Goal: Information Seeking & Learning: Check status

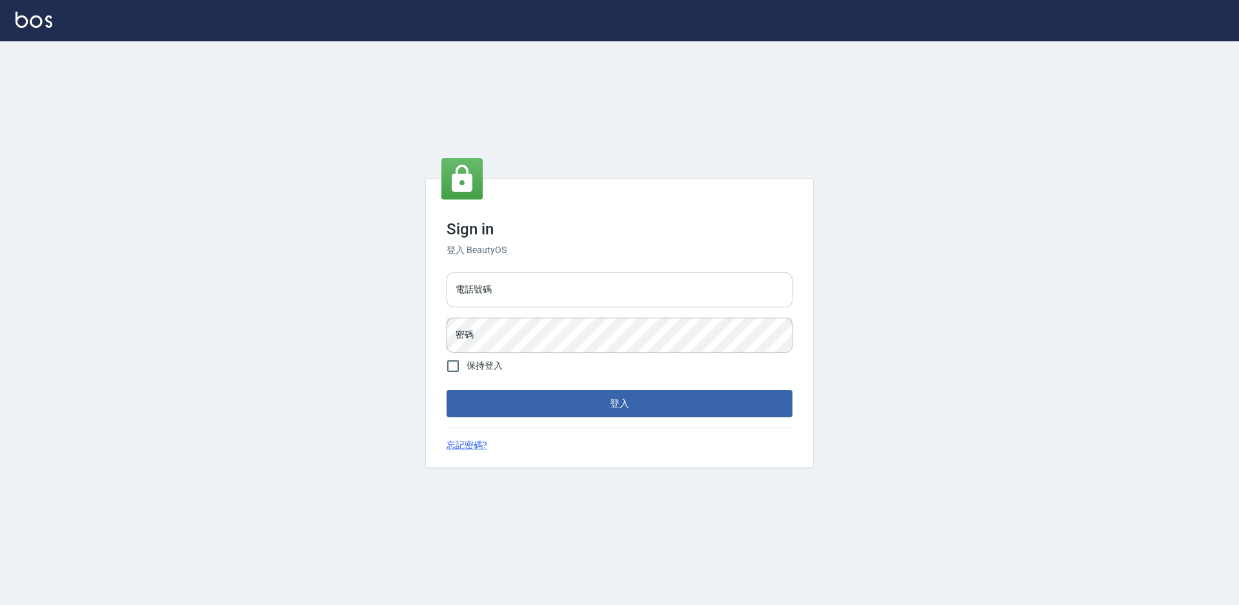
click at [507, 295] on input "電話號碼" at bounding box center [619, 289] width 346 height 35
type input "0988338477"
click at [446, 390] on button "登入" at bounding box center [619, 403] width 346 height 27
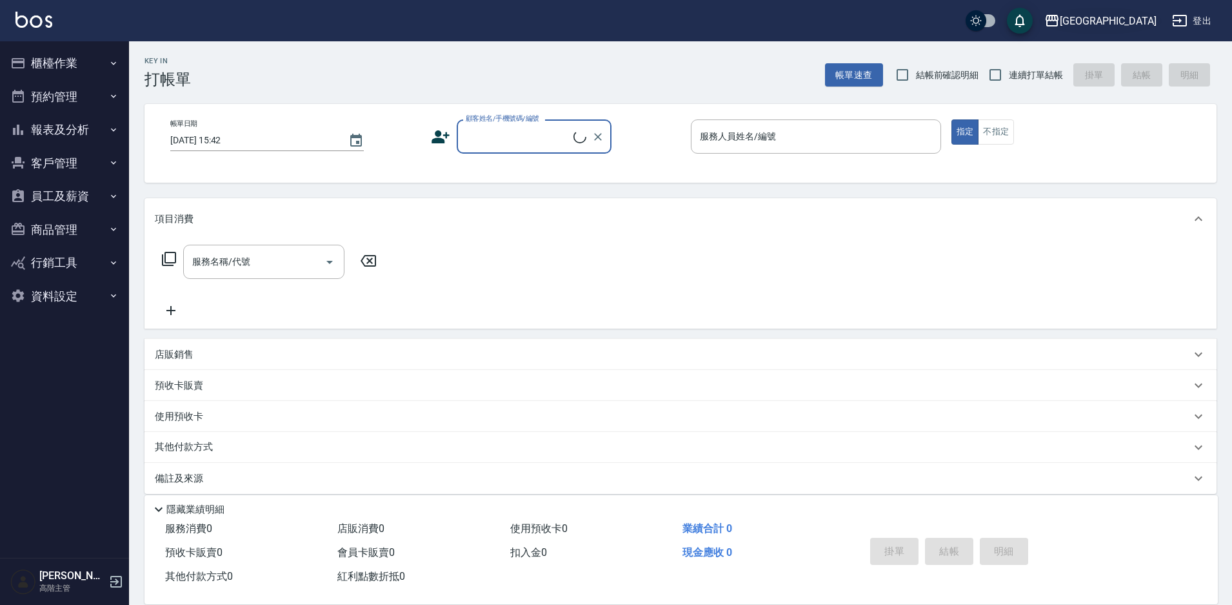
click at [1135, 19] on div "[GEOGRAPHIC_DATA]" at bounding box center [1108, 21] width 97 height 16
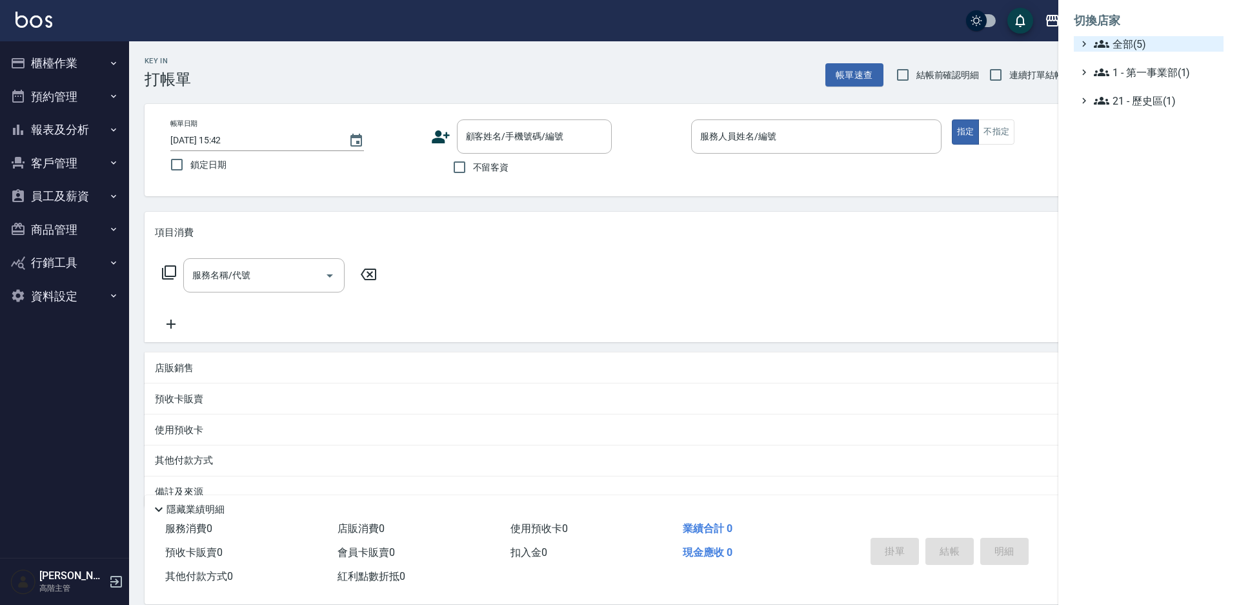
click at [1114, 46] on span "全部(5)" at bounding box center [1156, 43] width 125 height 15
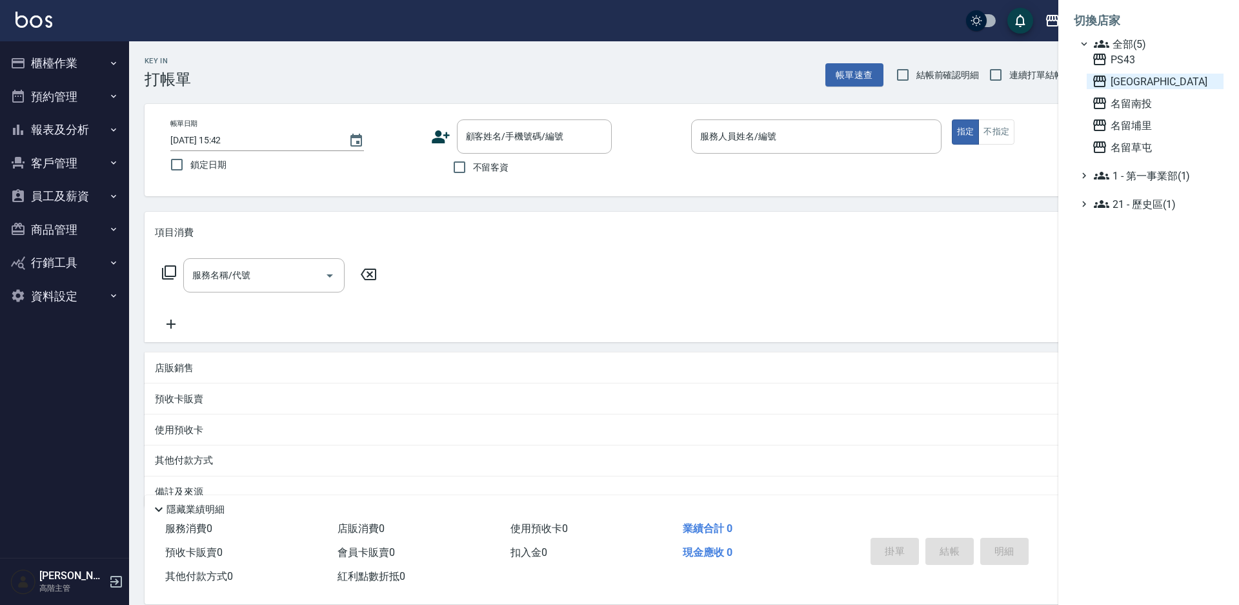
click at [1120, 74] on span "[GEOGRAPHIC_DATA]" at bounding box center [1155, 81] width 126 height 15
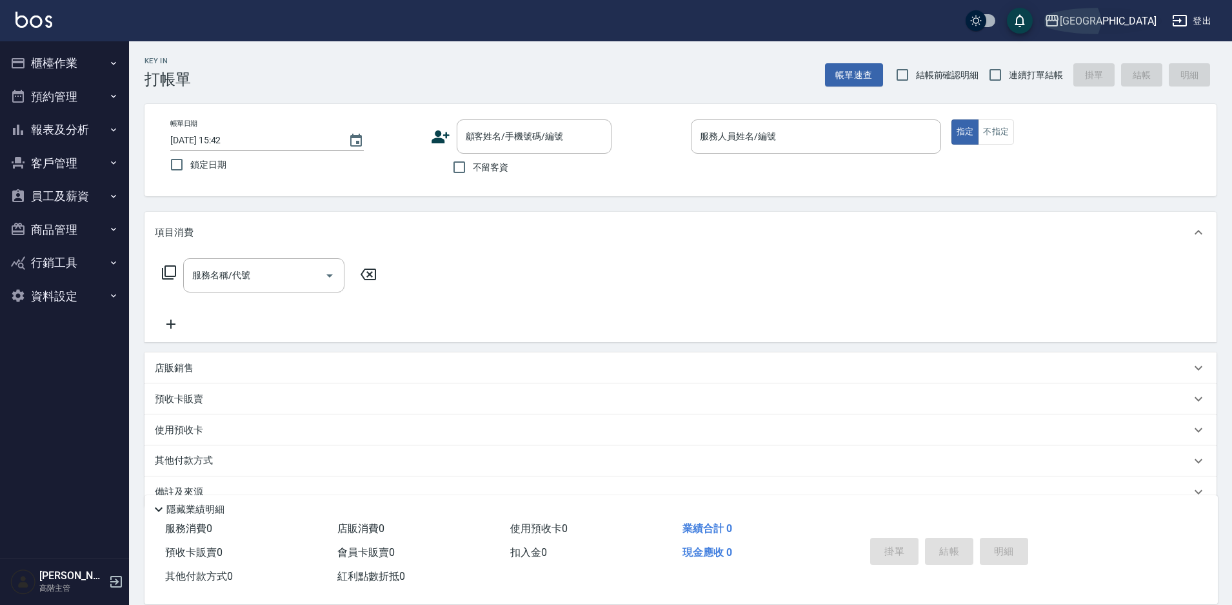
click at [1130, 25] on div "[GEOGRAPHIC_DATA]" at bounding box center [1108, 21] width 97 height 16
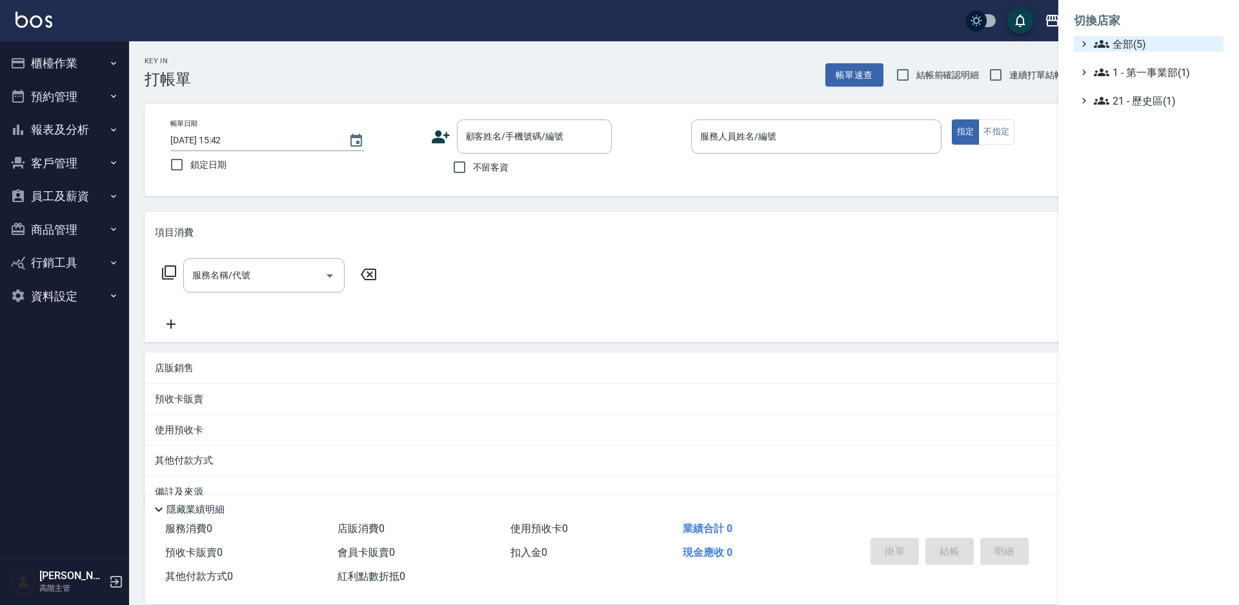
click at [1129, 44] on span "全部(5)" at bounding box center [1156, 43] width 125 height 15
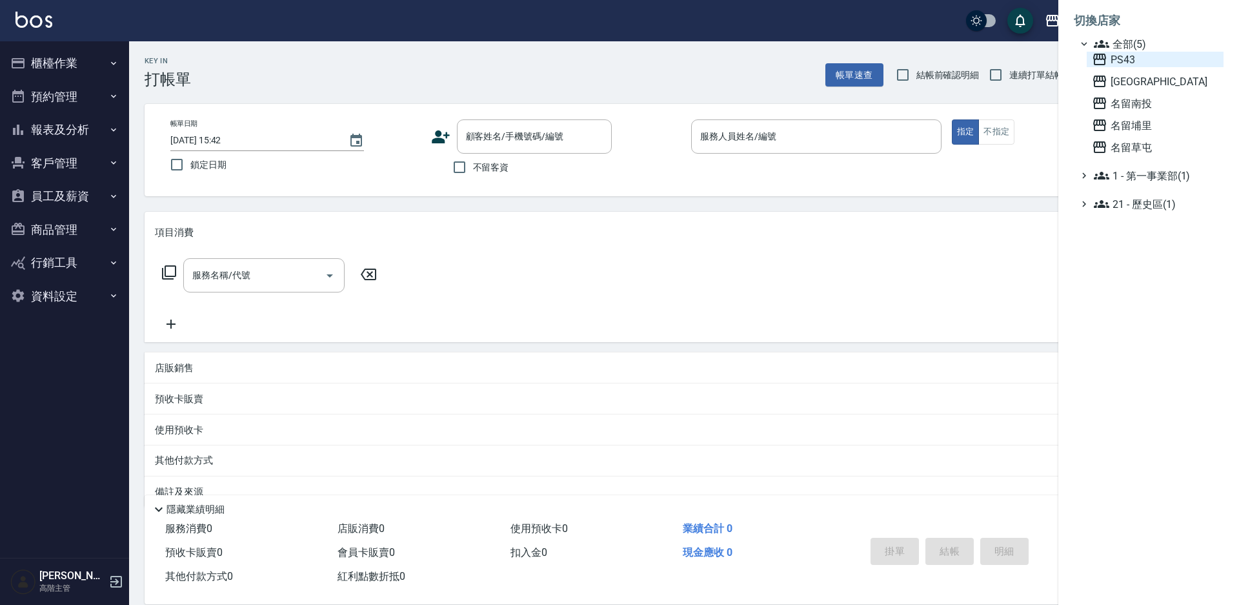
click at [1124, 59] on span "PS43" at bounding box center [1155, 59] width 126 height 15
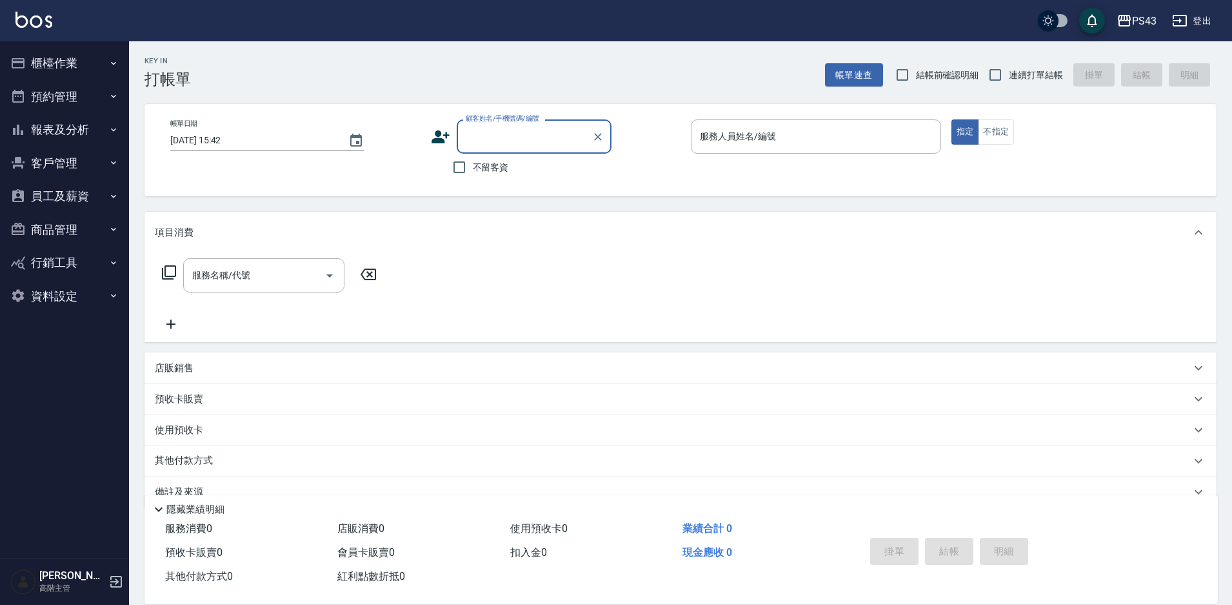
click at [63, 127] on button "報表及分析" at bounding box center [64, 130] width 119 height 34
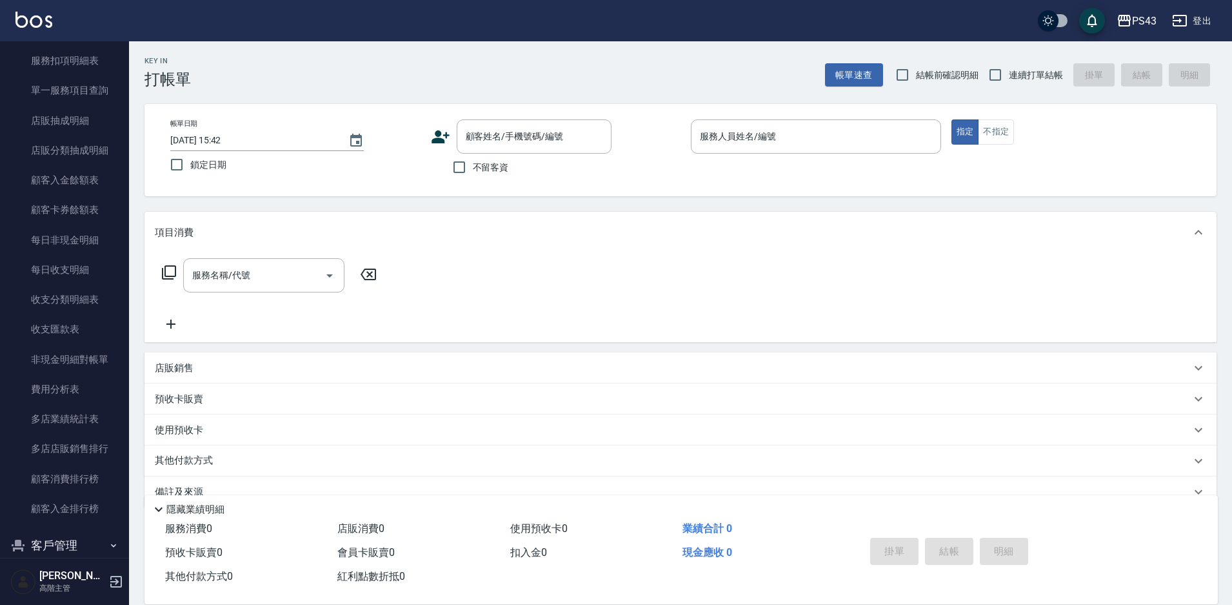
scroll to position [903, 0]
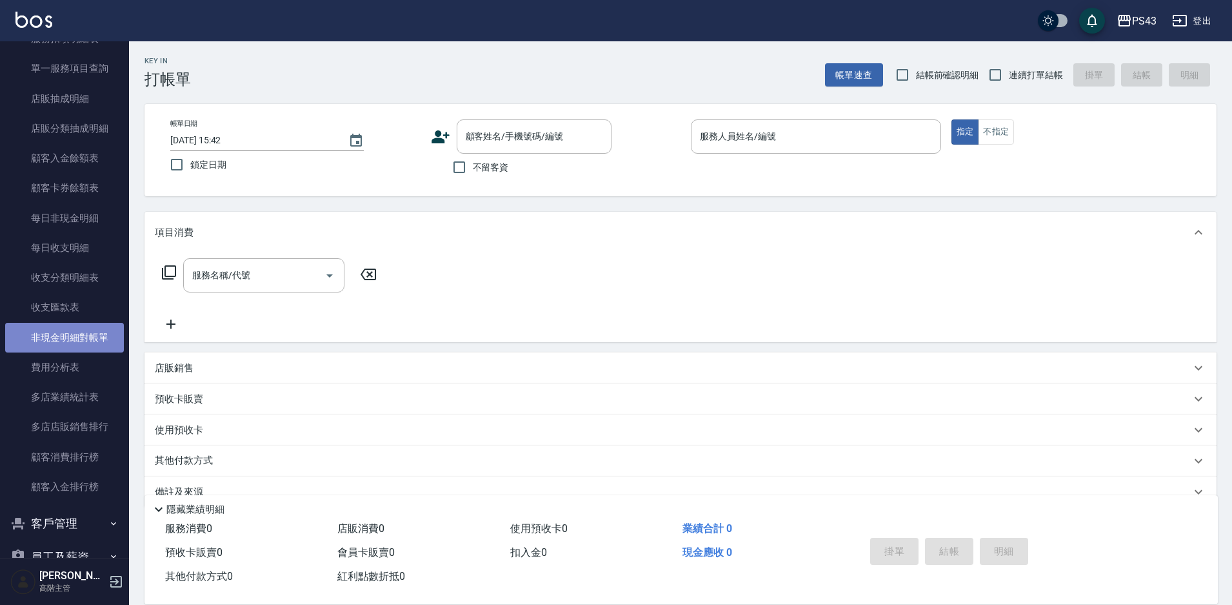
click at [79, 341] on link "非現金明細對帳單" at bounding box center [64, 338] width 119 height 30
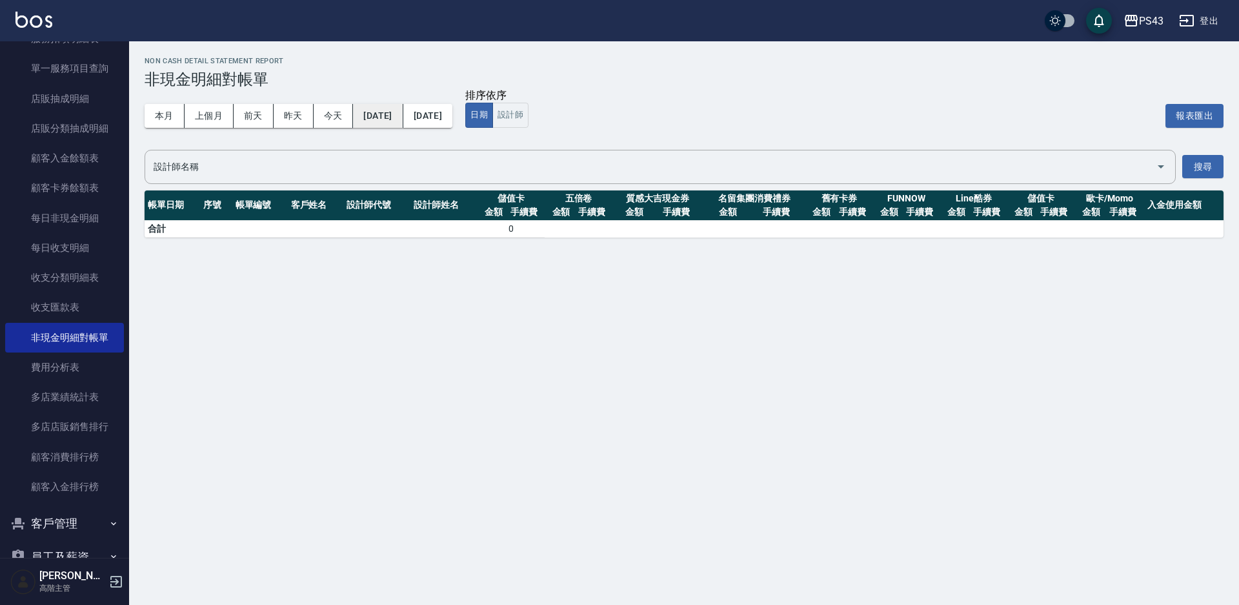
click at [390, 117] on button "2025/10/04" at bounding box center [378, 116] width 50 height 24
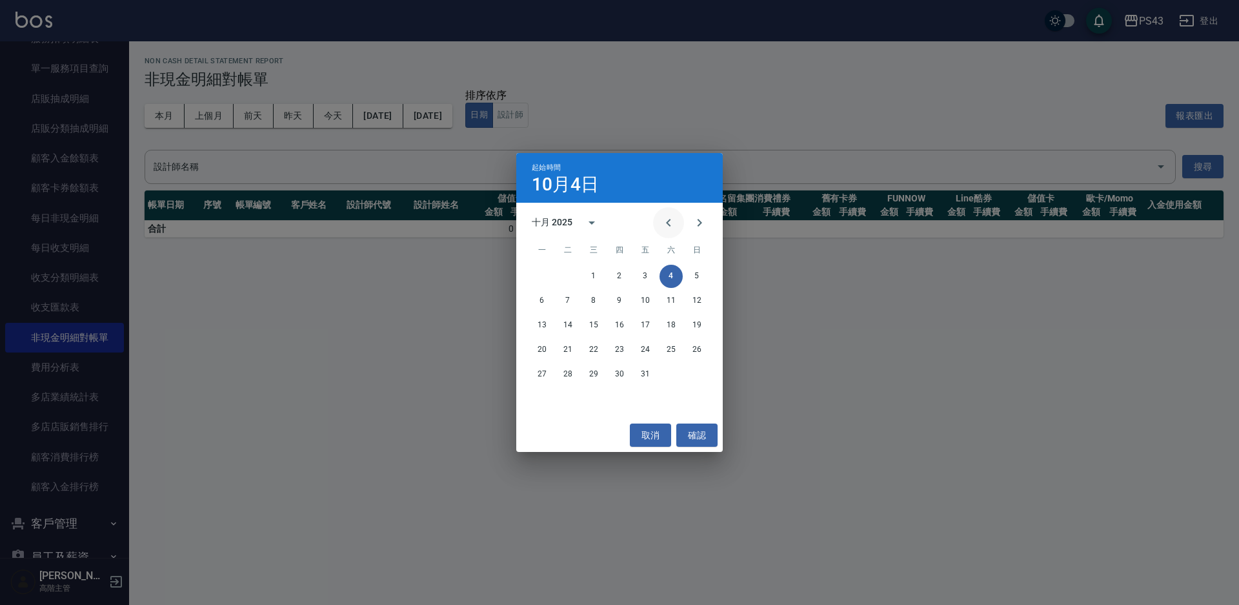
click at [664, 215] on icon "Previous month" at bounding box center [668, 222] width 15 height 15
click at [544, 273] on button "1" at bounding box center [541, 276] width 23 height 23
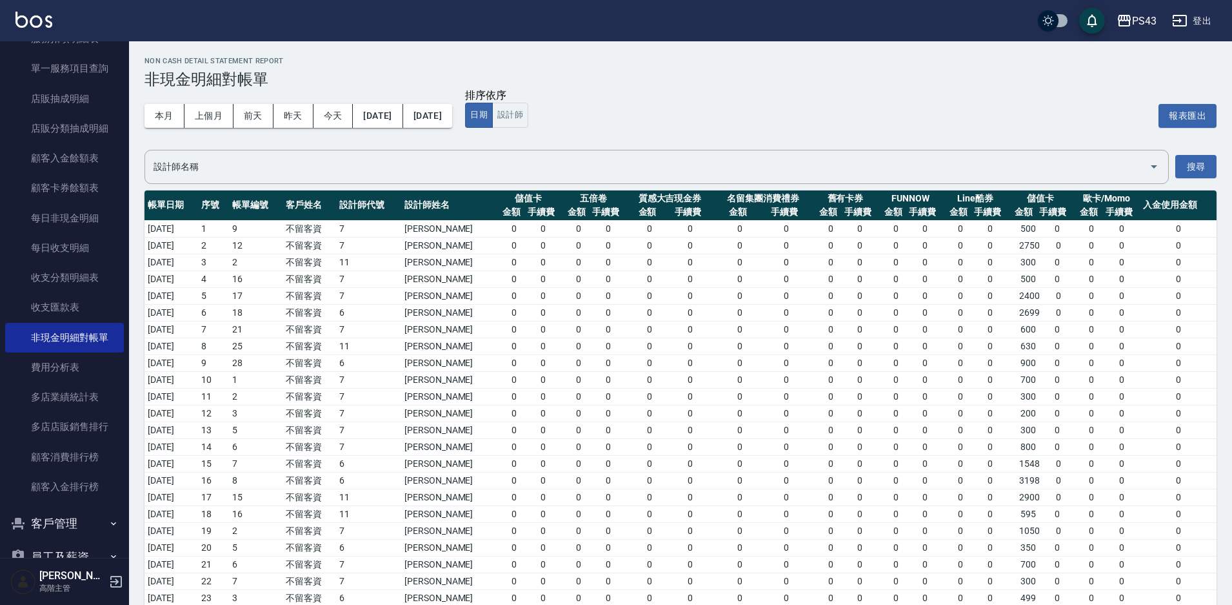
click at [452, 120] on button "2025/10/04" at bounding box center [427, 116] width 49 height 24
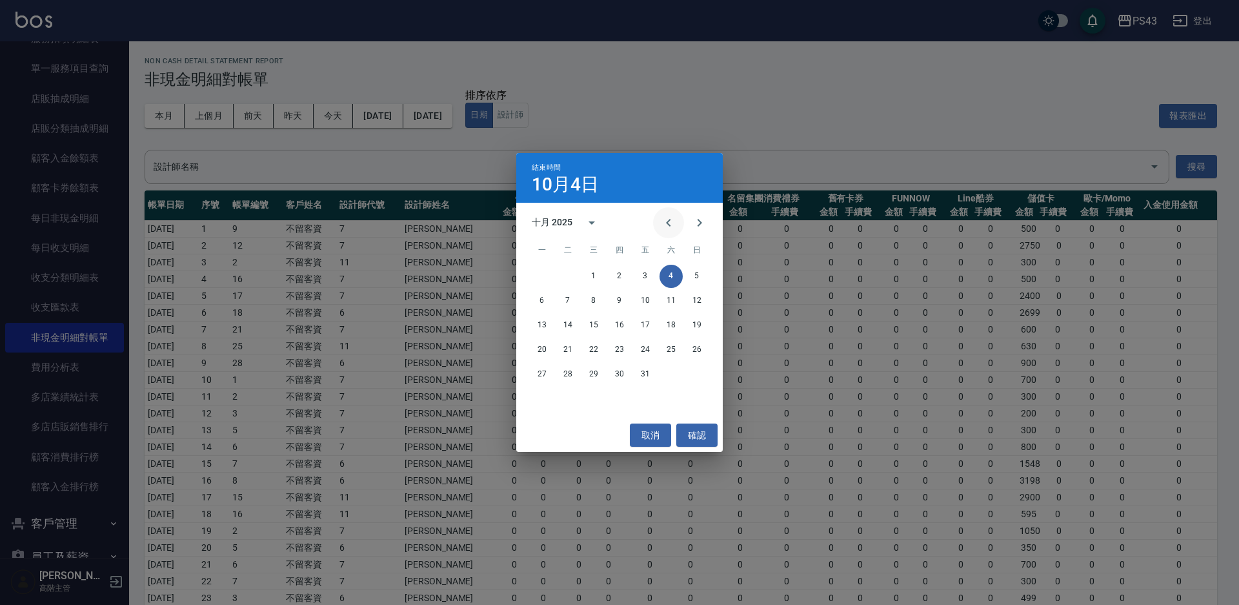
click at [663, 217] on icon "Previous month" at bounding box center [668, 222] width 15 height 15
click at [567, 374] on button "30" at bounding box center [567, 374] width 23 height 23
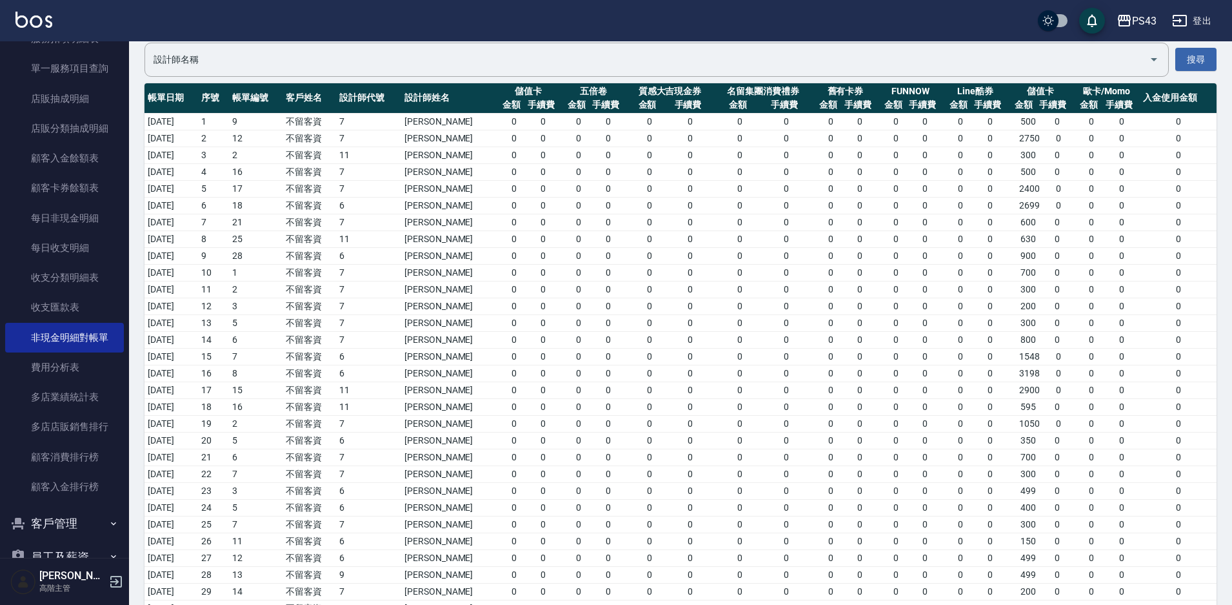
scroll to position [129, 0]
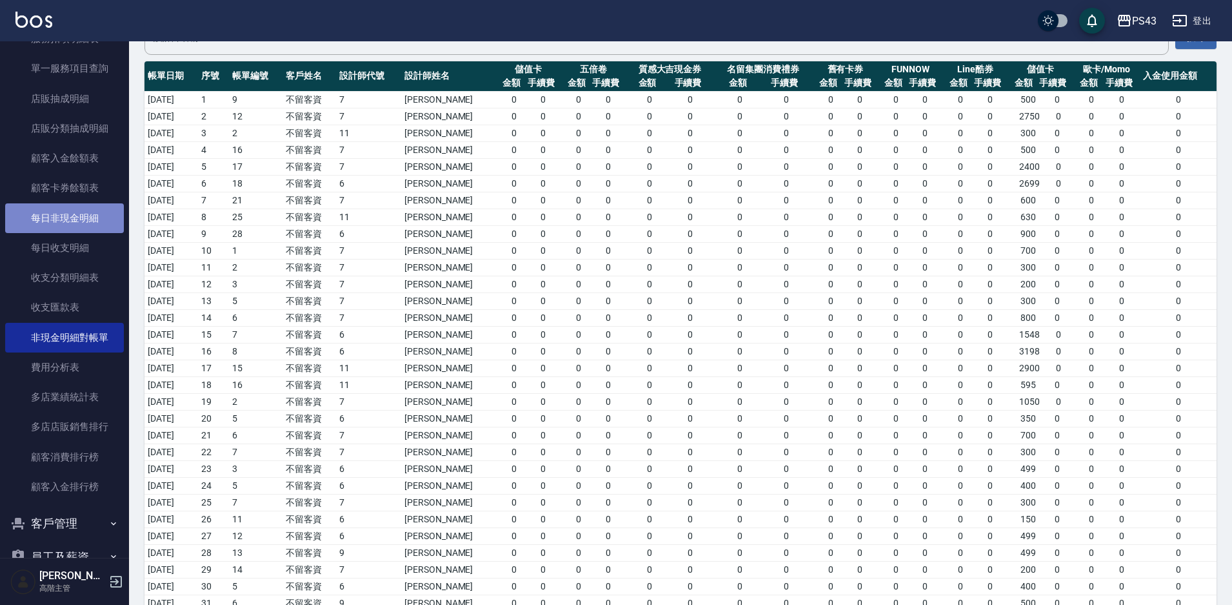
click at [66, 215] on link "每日非現金明細" at bounding box center [64, 218] width 119 height 30
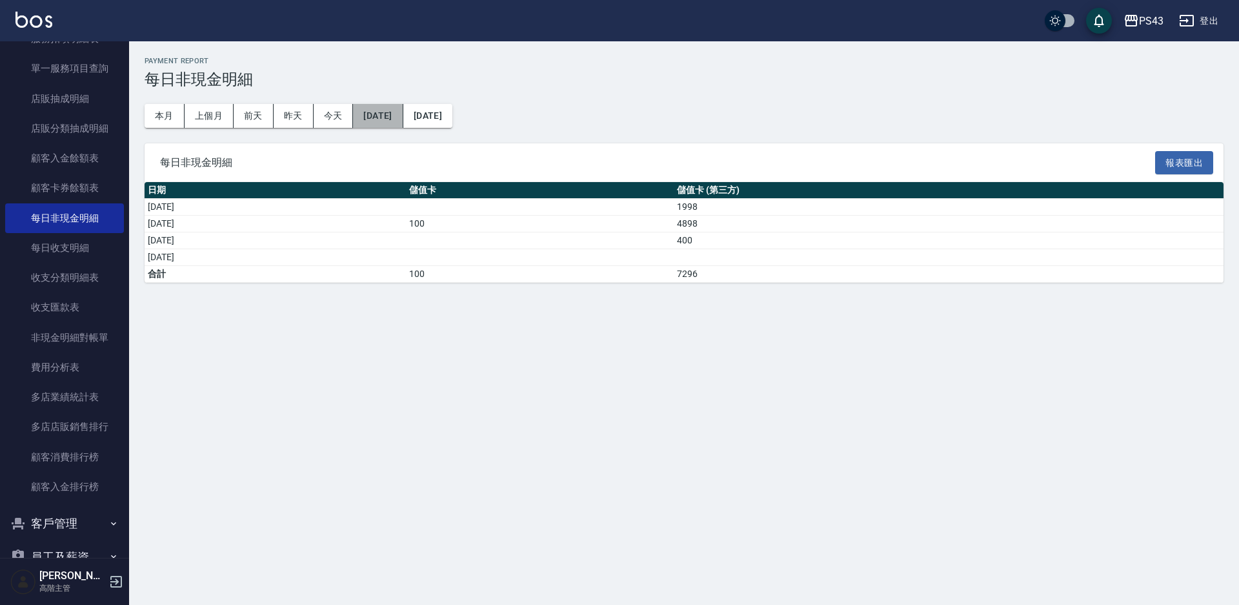
click at [394, 123] on button "2025/10/01" at bounding box center [378, 116] width 50 height 24
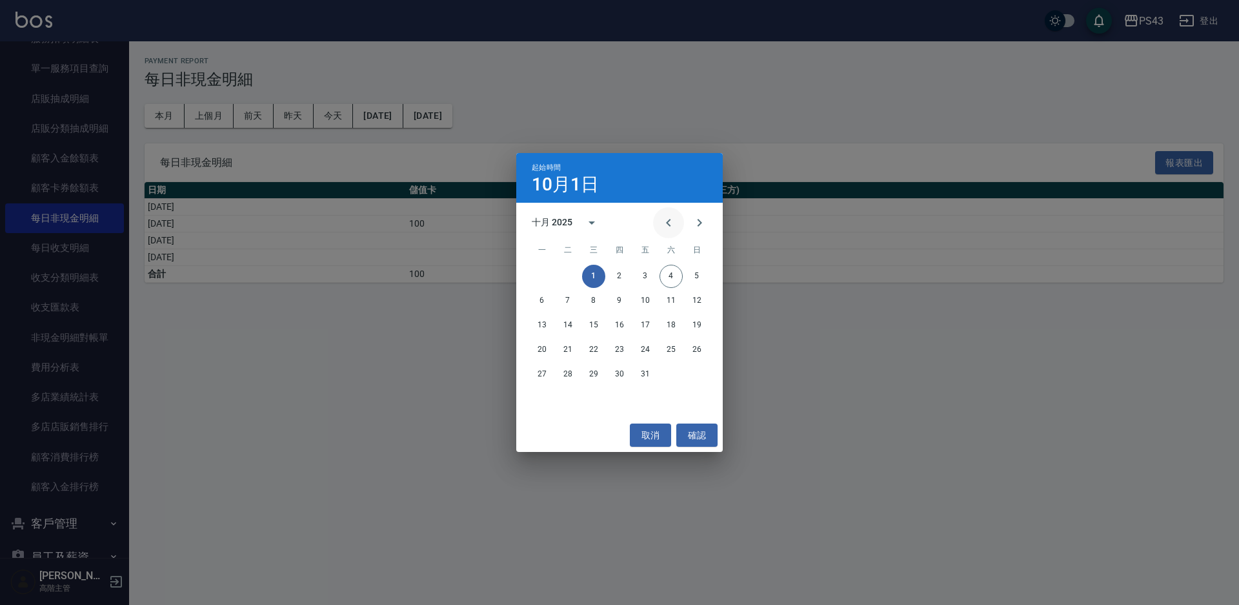
click at [670, 223] on icon "Previous month" at bounding box center [668, 222] width 15 height 15
click at [545, 271] on button "1" at bounding box center [541, 276] width 23 height 23
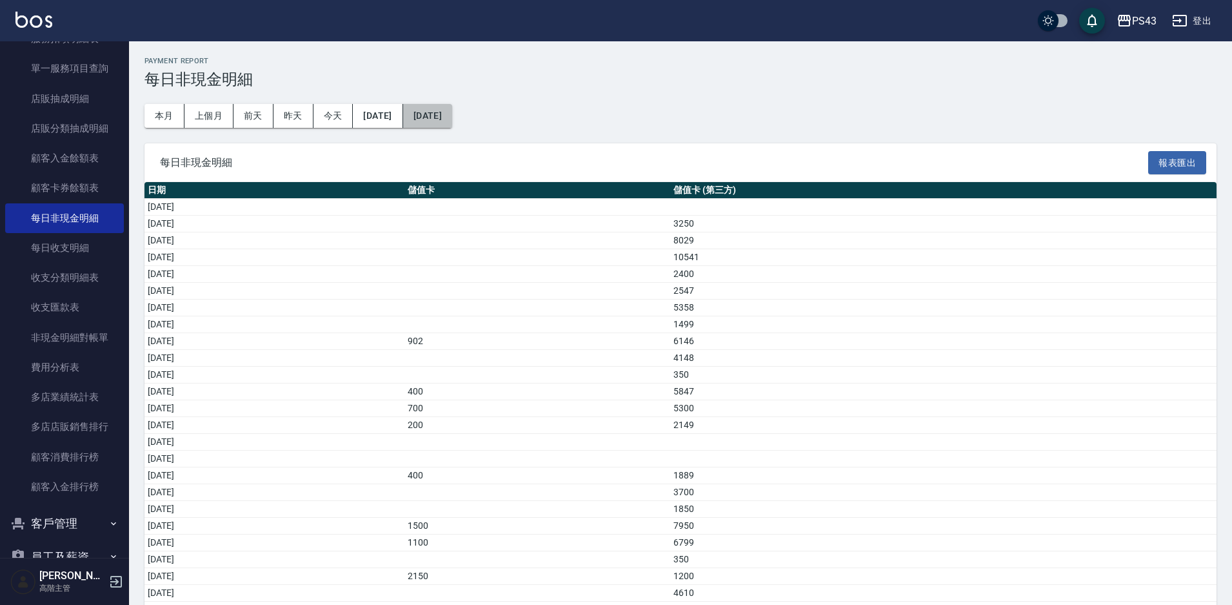
click at [452, 122] on button "2025/10/04" at bounding box center [427, 116] width 49 height 24
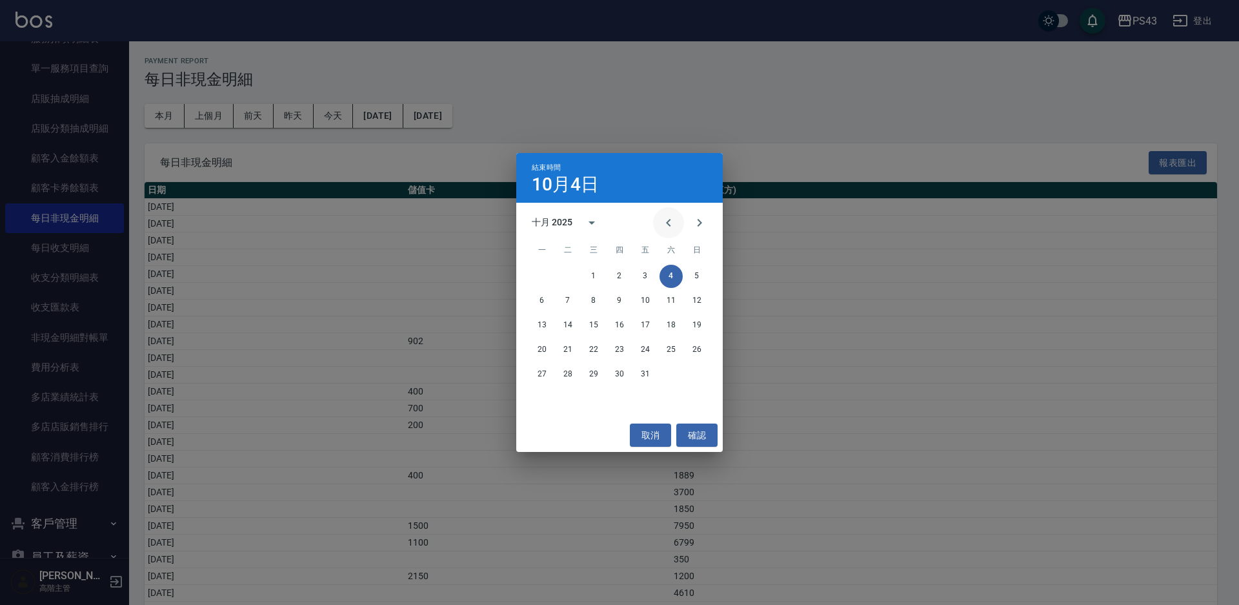
click at [666, 225] on icon "Previous month" at bounding box center [668, 222] width 15 height 15
click at [574, 371] on button "30" at bounding box center [567, 374] width 23 height 23
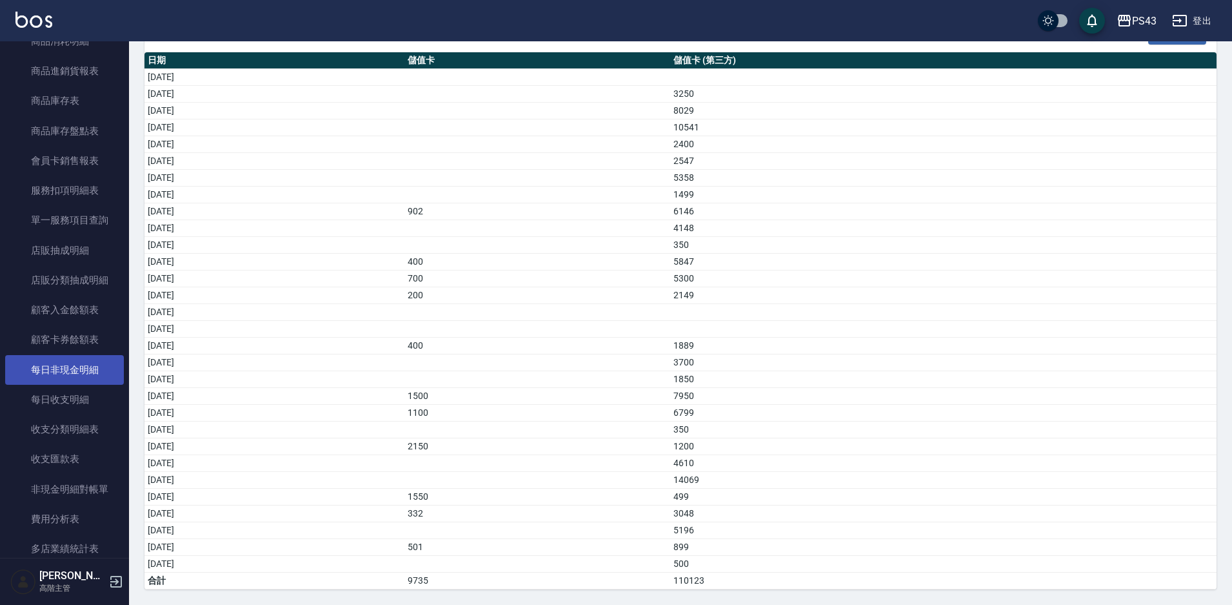
scroll to position [774, 0]
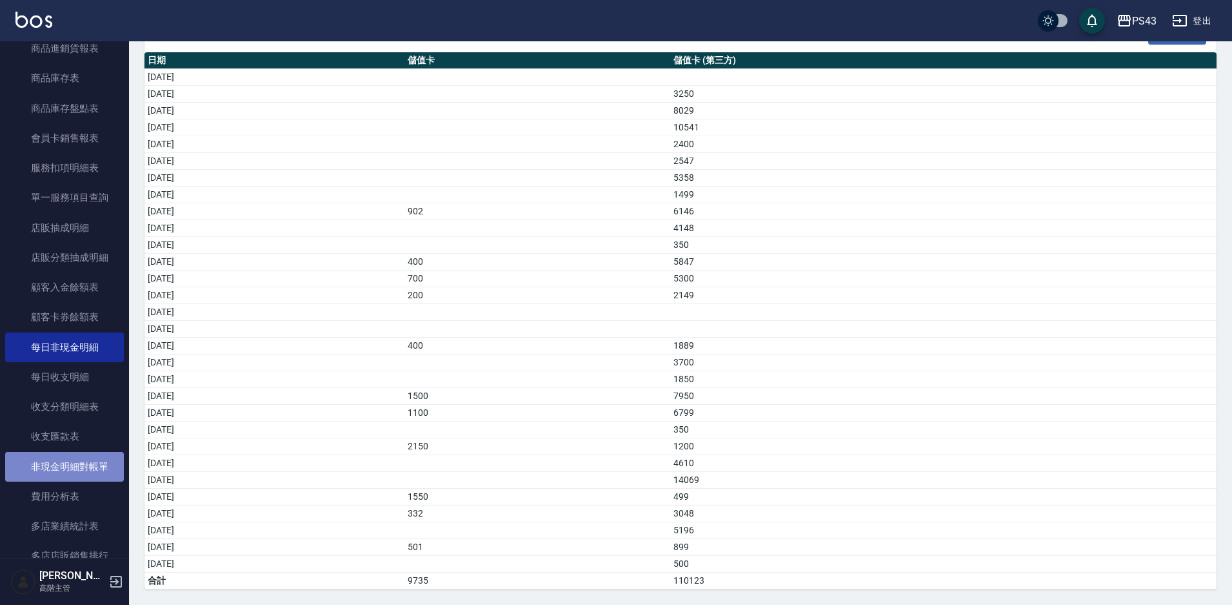
click at [74, 465] on link "非現金明細對帳單" at bounding box center [64, 467] width 119 height 30
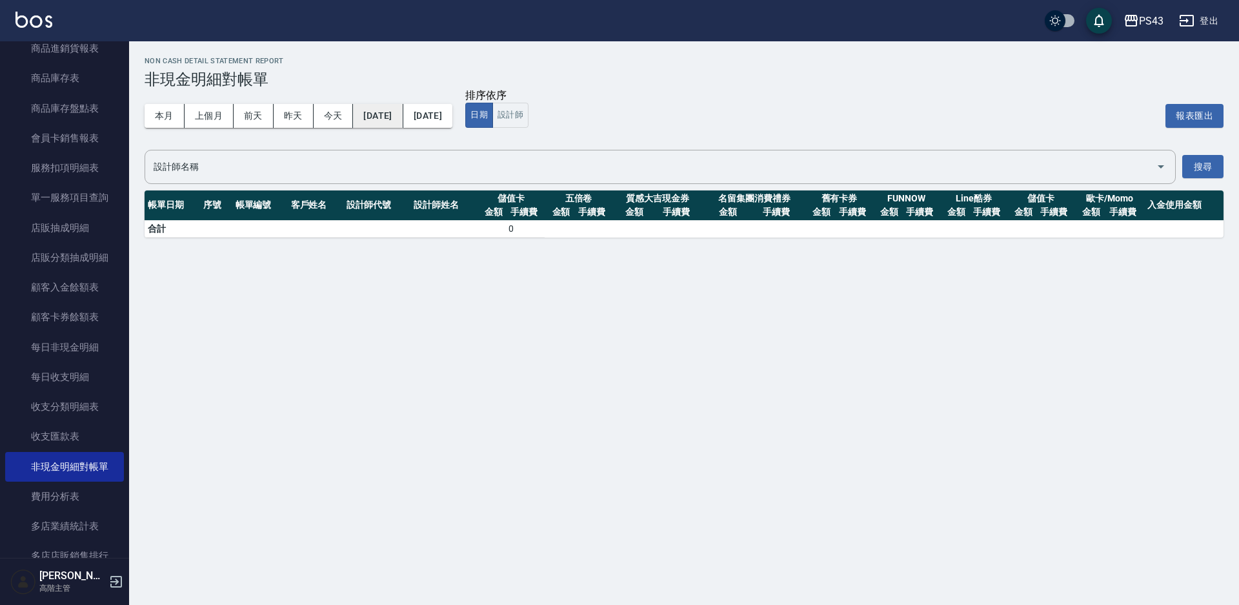
click at [401, 115] on button "2025/10/04" at bounding box center [378, 116] width 50 height 24
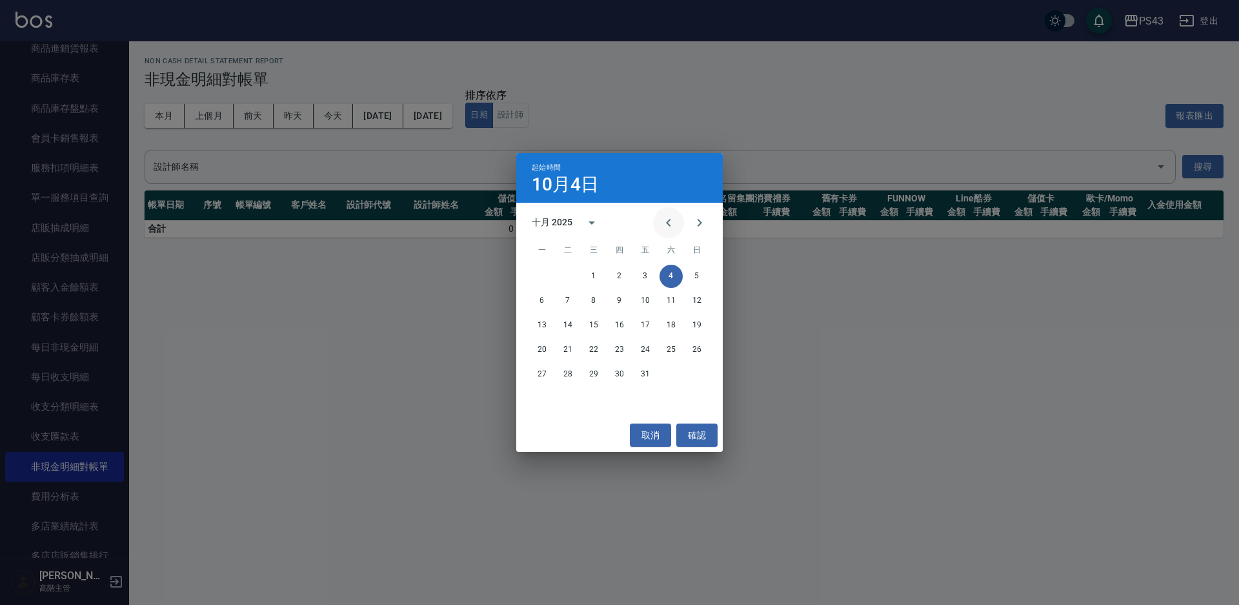
click at [664, 223] on icon "Previous month" at bounding box center [668, 222] width 15 height 15
click at [543, 270] on button "1" at bounding box center [541, 276] width 23 height 23
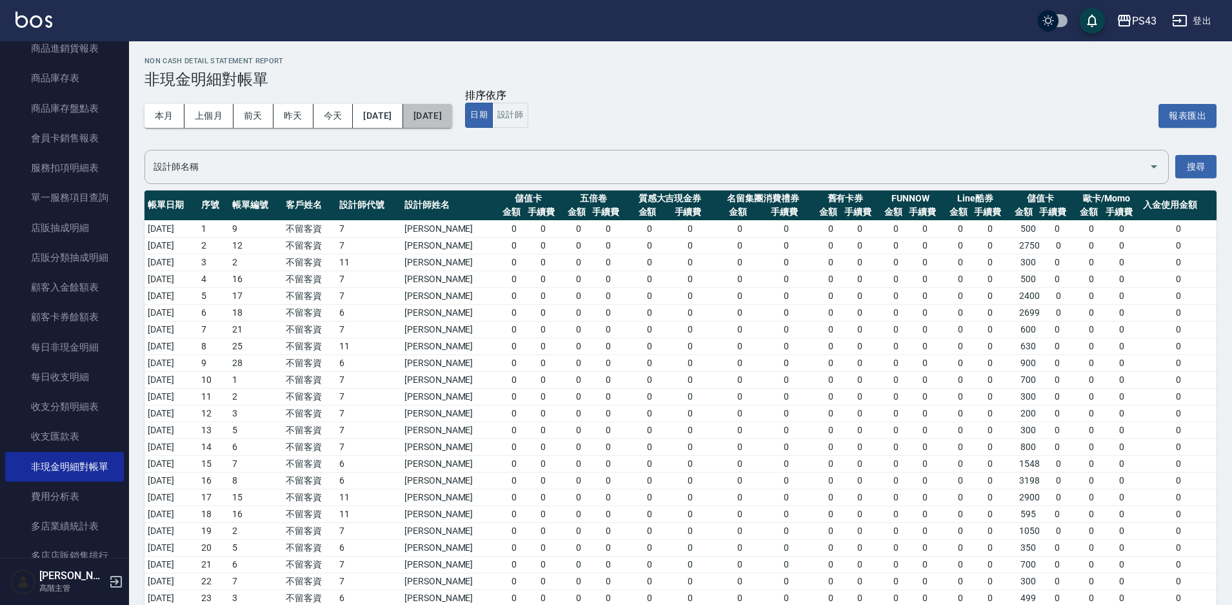
click at [452, 117] on button "2025/10/04" at bounding box center [427, 116] width 49 height 24
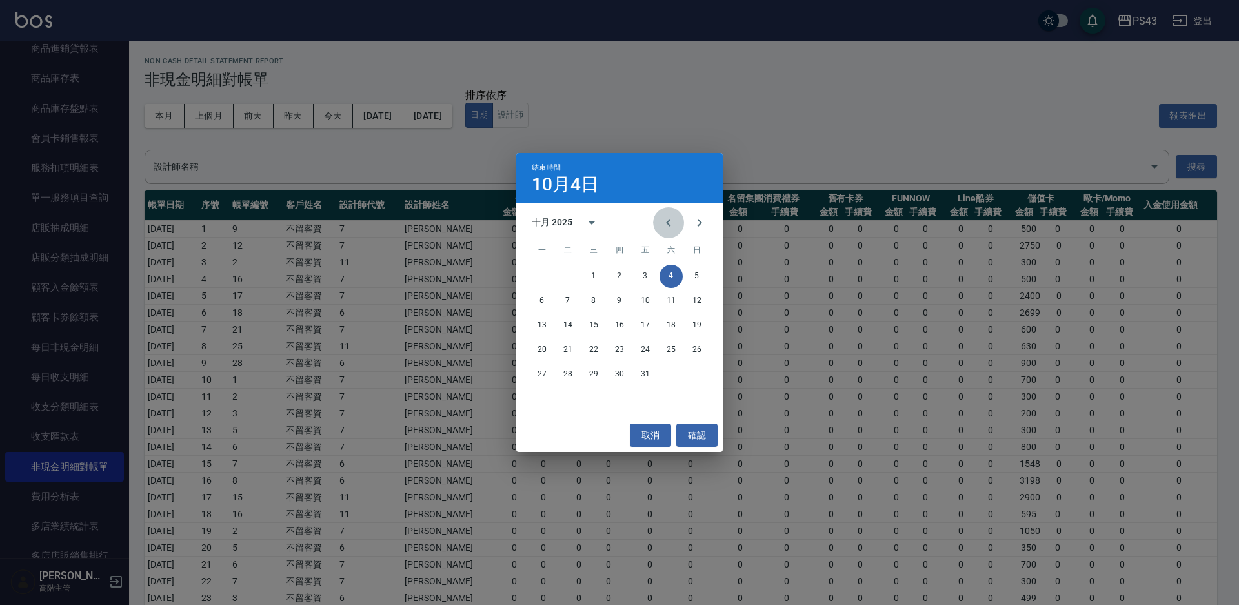
click at [662, 223] on icon "Previous month" at bounding box center [668, 222] width 15 height 15
click at [569, 372] on button "30" at bounding box center [567, 374] width 23 height 23
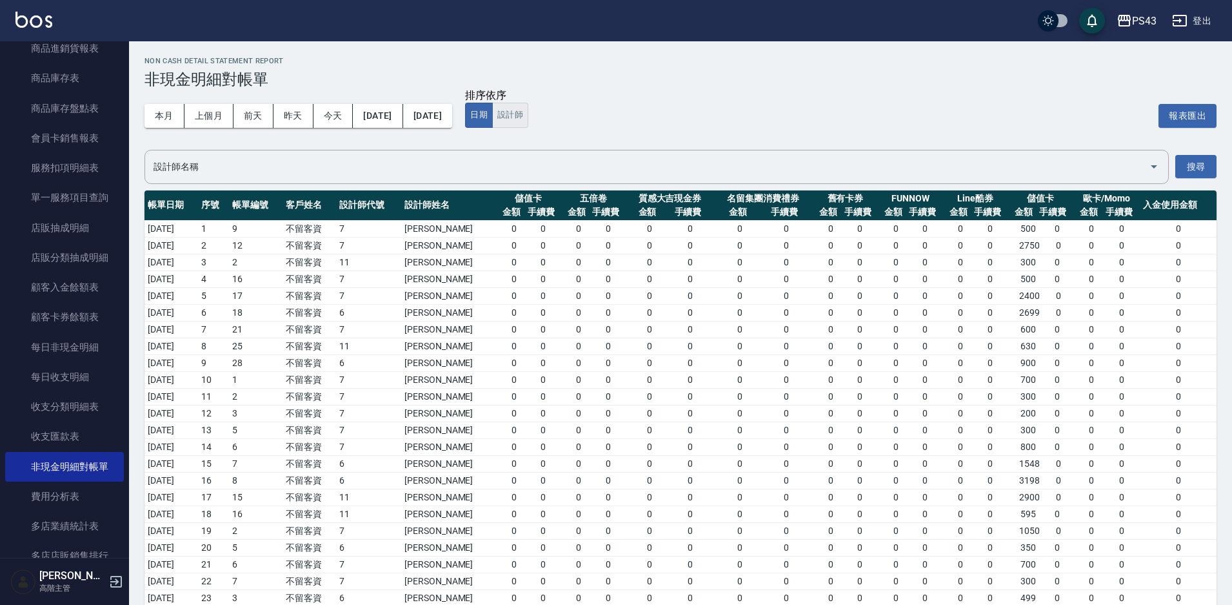
click at [528, 114] on button "設計師" at bounding box center [510, 115] width 36 height 25
click at [224, 168] on input "設計師名稱" at bounding box center [647, 166] width 994 height 23
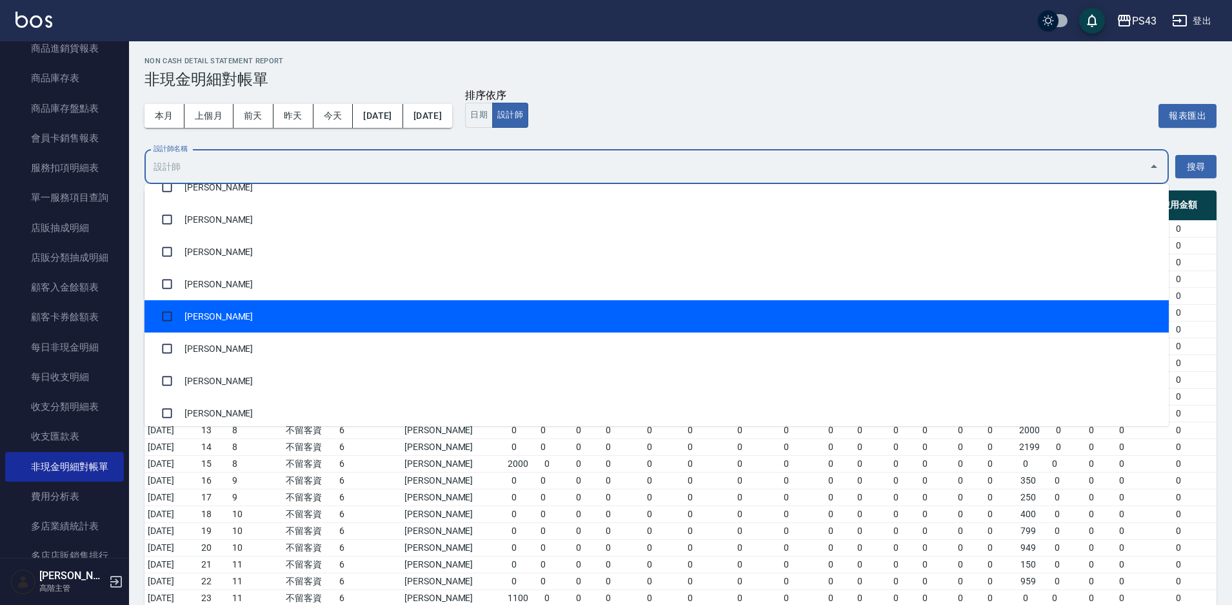
scroll to position [129, 0]
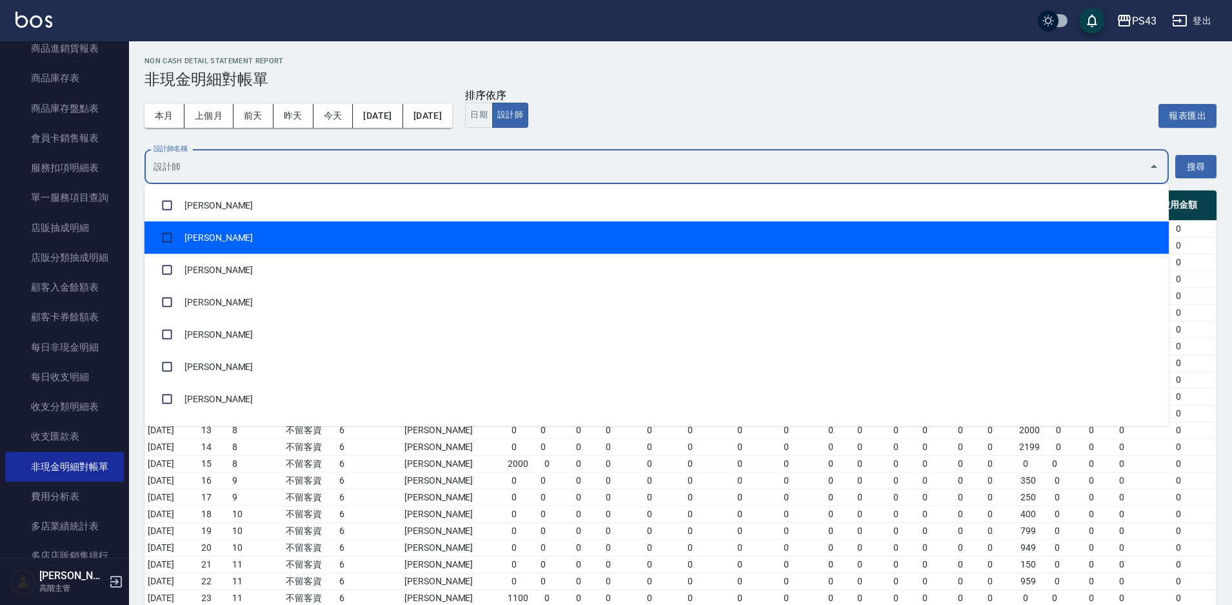
drag, startPoint x: 201, startPoint y: 303, endPoint x: 405, endPoint y: 225, distance: 218.1
click at [405, 225] on ul "李怡芳 林芷萱 田田 洪振瑋 洪靖雯 王珮馨 陳相華 陳冠宇 許伯銤 小茜 廖儀婷 詹明達 安肯 何孟諼 張舒涵 鄭亞希 甜甜 許素真 曾振剛 廖儀婷" at bounding box center [657, 305] width 1025 height 242
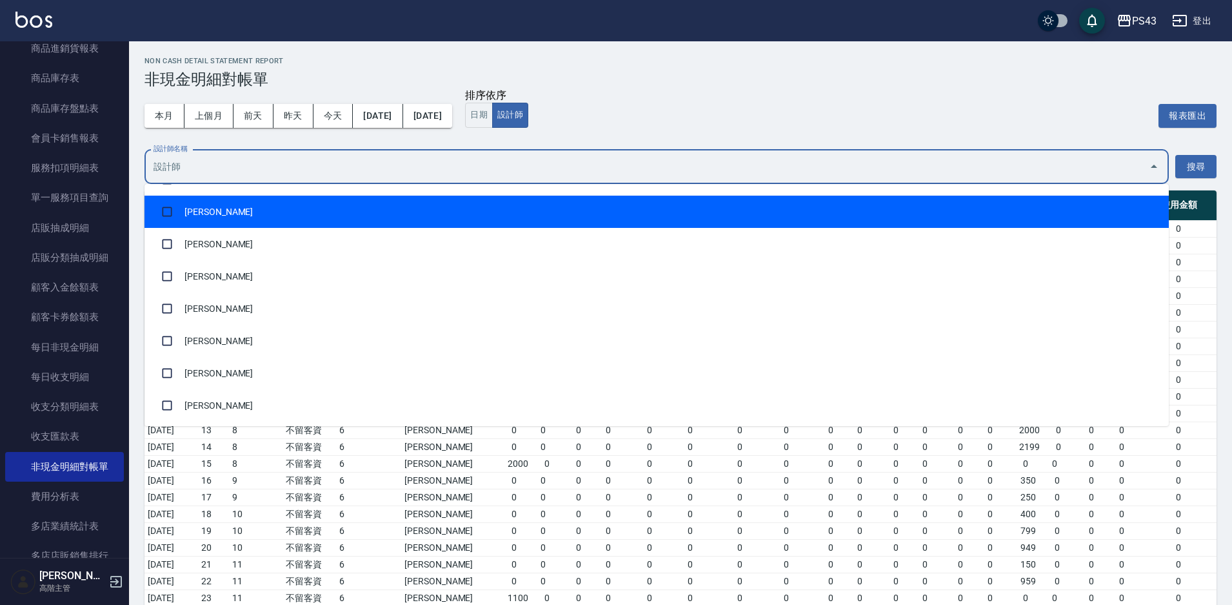
scroll to position [258, 0]
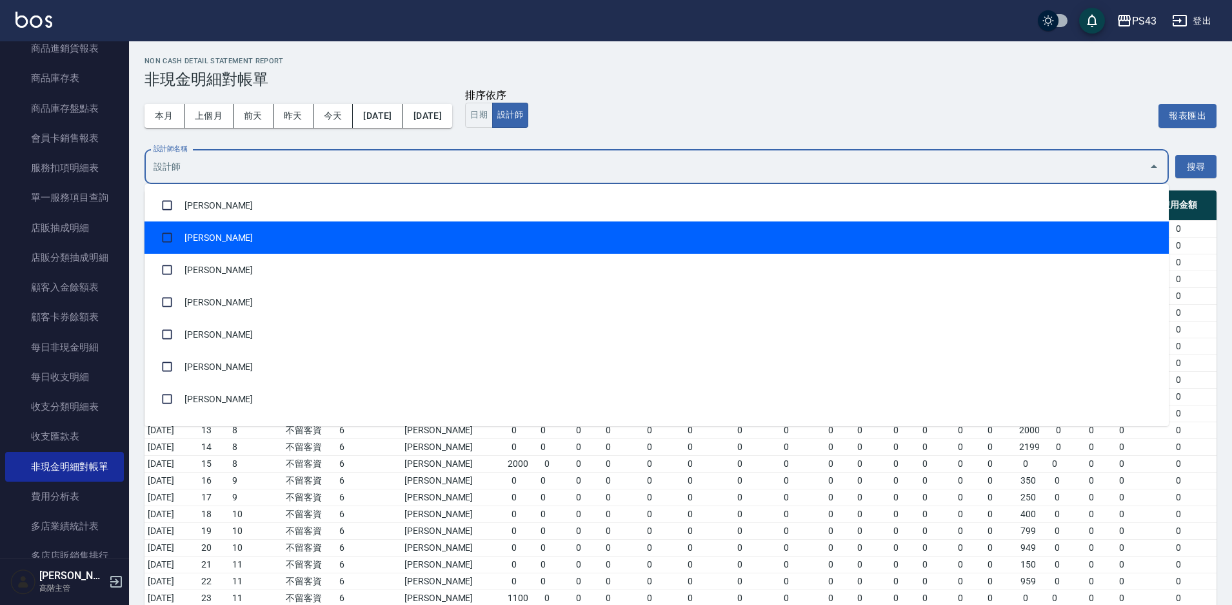
click at [197, 250] on li "小茜" at bounding box center [657, 237] width 1025 height 32
checkbox input "true"
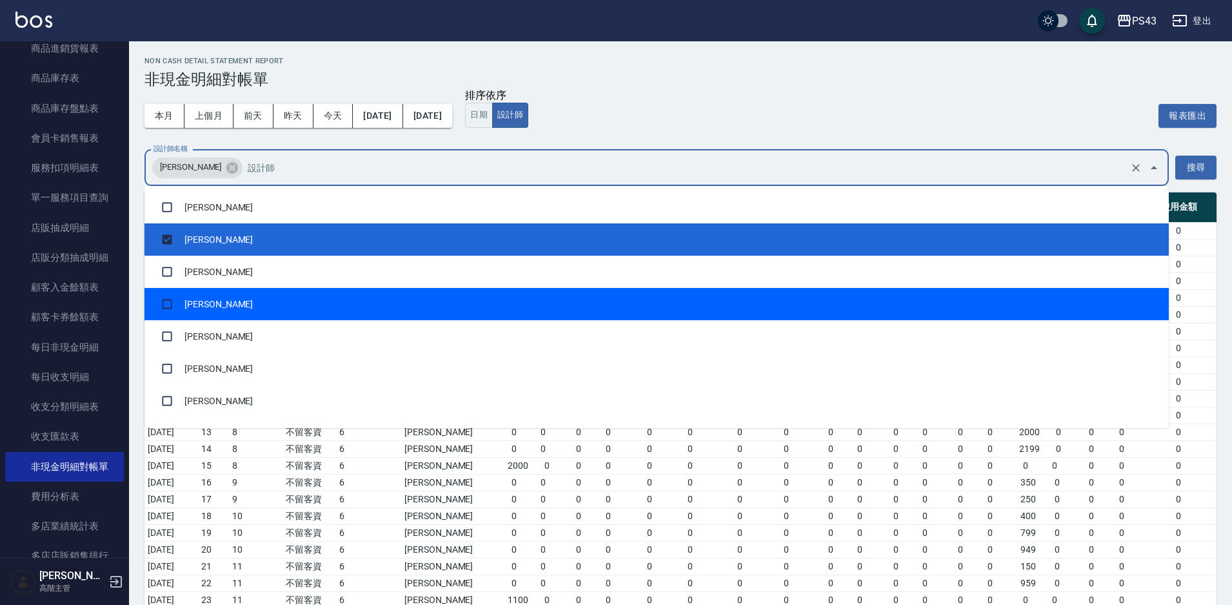
scroll to position [323, 0]
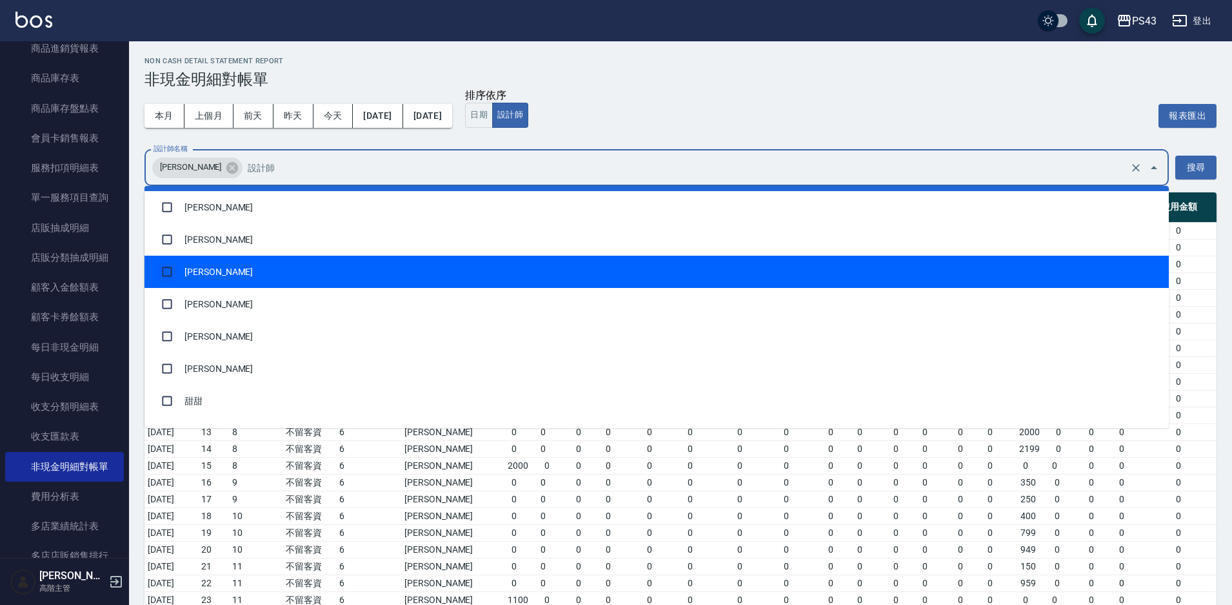
click at [168, 275] on input "checkbox" at bounding box center [167, 271] width 25 height 25
checkbox input "true"
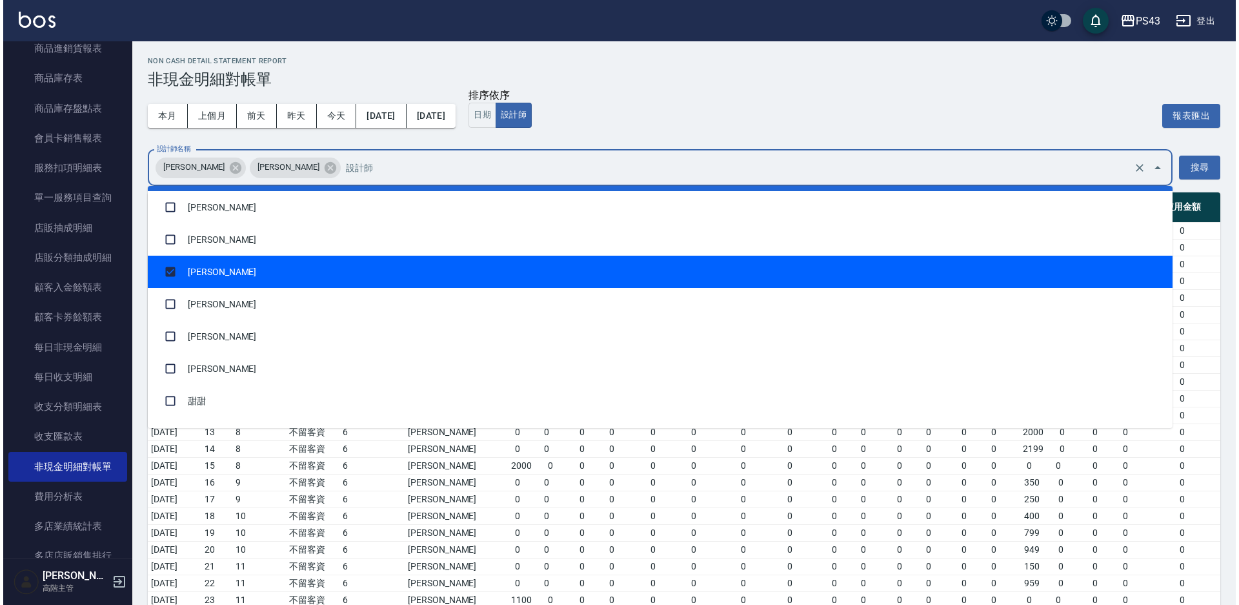
scroll to position [387, 0]
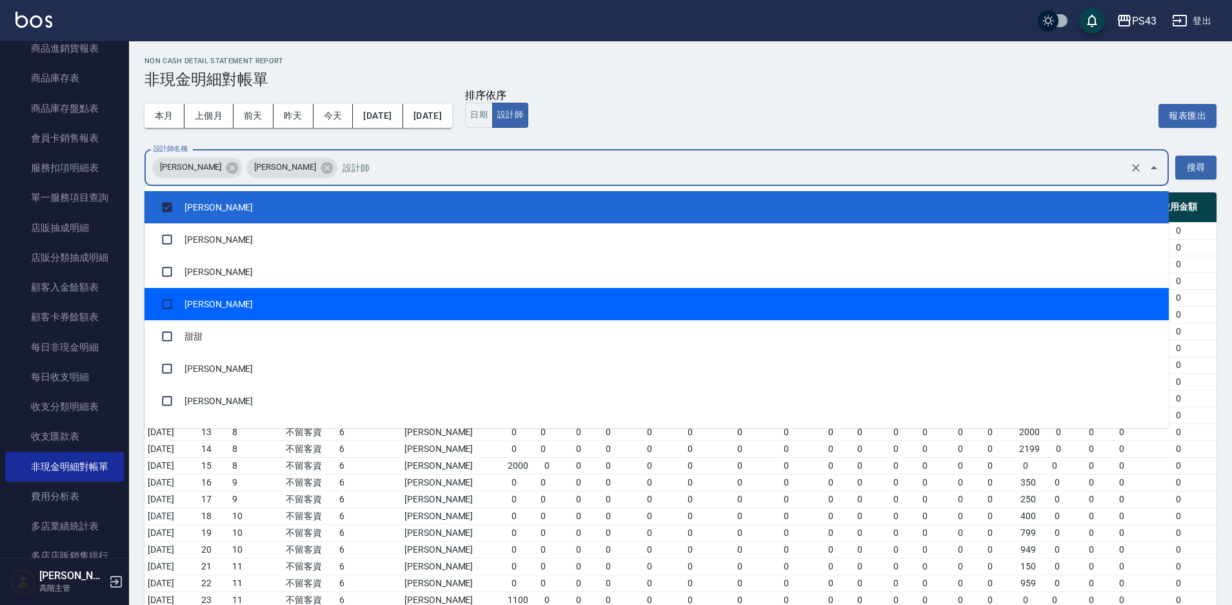
click at [202, 309] on li "鄭亞希" at bounding box center [657, 304] width 1025 height 32
checkbox input "true"
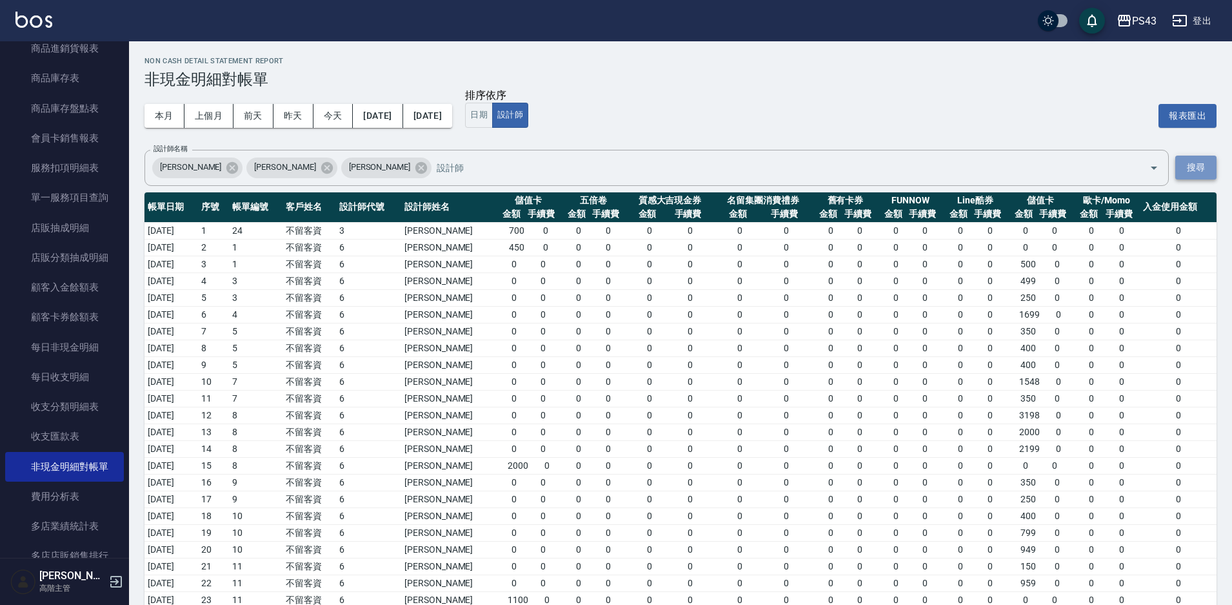
click at [1187, 165] on button "搜尋" at bounding box center [1196, 167] width 41 height 24
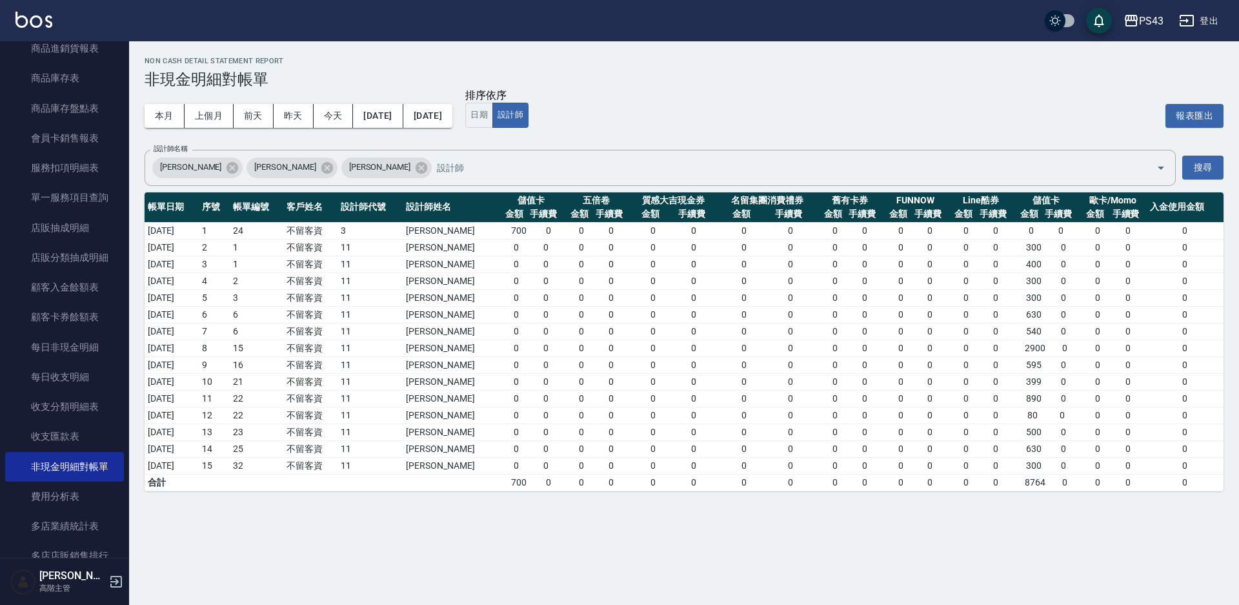
click at [1213, 12] on button "登出" at bounding box center [1199, 21] width 50 height 24
